Goal: Information Seeking & Learning: Understand process/instructions

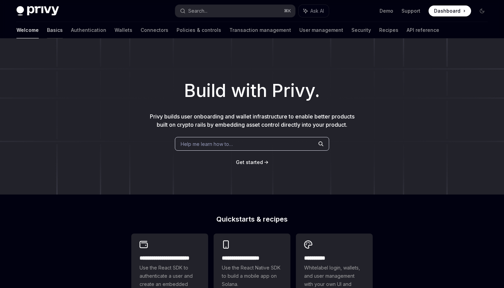
click at [47, 30] on link "Basics" at bounding box center [55, 30] width 16 height 16
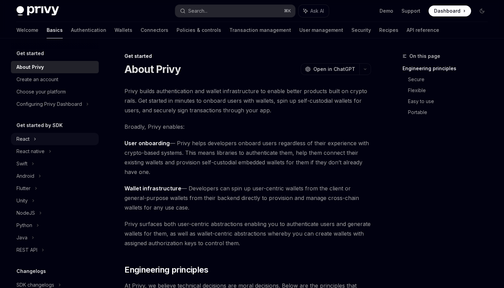
click at [42, 142] on div "React" at bounding box center [55, 139] width 88 height 12
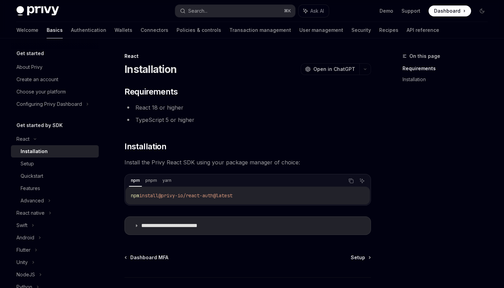
click at [44, 147] on div "Installation" at bounding box center [34, 151] width 27 height 8
drag, startPoint x: 131, startPoint y: 196, endPoint x: 263, endPoint y: 205, distance: 132.3
click at [263, 205] on div "npm pnpm yarn Copy Ask AI npm install @privy-io/react-auth@latest" at bounding box center [247, 190] width 247 height 32
copy span "npm install @privy-io/react-auth@latest"
click at [136, 226] on icon at bounding box center [136, 226] width 4 height 4
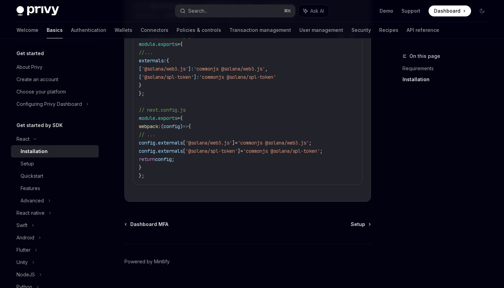
scroll to position [265, 0]
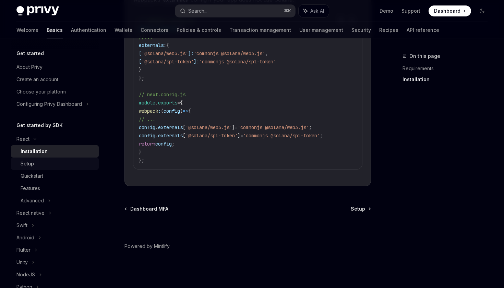
click at [36, 168] on div "Setup" at bounding box center [58, 164] width 74 height 8
type textarea "*"
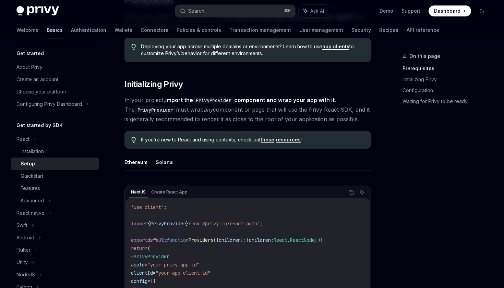
scroll to position [92, 0]
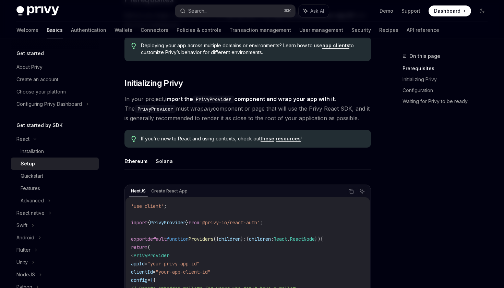
click at [407, 191] on div "On this page Prerequisites Initializing Privy Configuration Waiting for Privy t…" at bounding box center [441, 170] width 104 height 236
